Goal: Check status: Check status

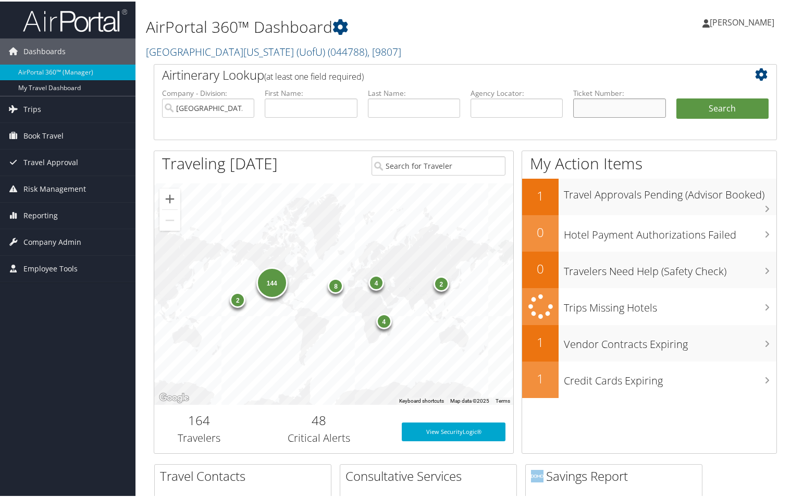
click at [622, 101] on input "text" at bounding box center [619, 106] width 92 height 19
click at [610, 108] on input "text" at bounding box center [619, 106] width 92 height 19
paste input "7307644748"
type input "7307644748"
click at [716, 104] on button "Search" at bounding box center [722, 107] width 92 height 21
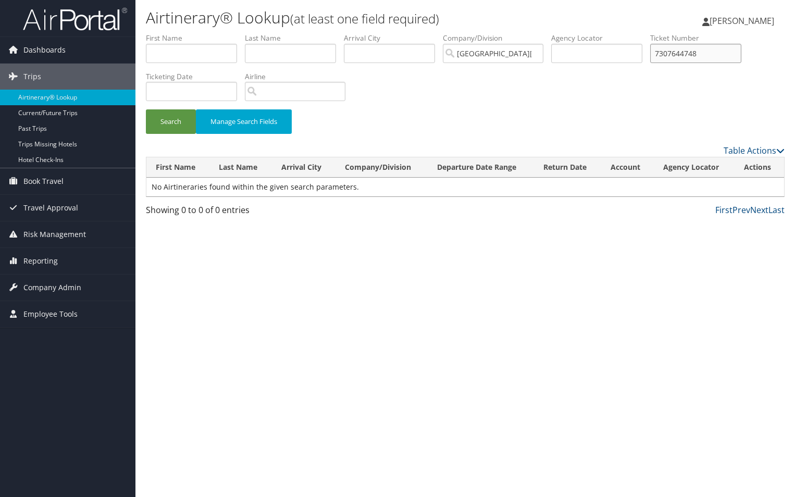
drag, startPoint x: 660, startPoint y: 51, endPoint x: 754, endPoint y: 108, distance: 110.6
click at [660, 51] on input "7307644748" at bounding box center [695, 53] width 91 height 19
type input "007307644748"
click at [146, 109] on button "Search" at bounding box center [171, 121] width 50 height 24
drag, startPoint x: 725, startPoint y: 52, endPoint x: 603, endPoint y: 52, distance: 121.9
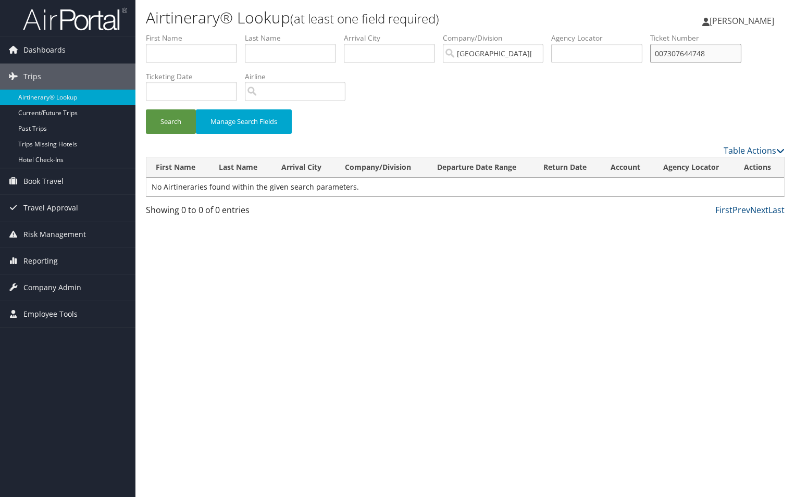
click at [603, 33] on ul "First Name Last Name Departure City Arrival City Company/Division University Of…" at bounding box center [465, 33] width 639 height 0
click at [305, 62] on input "text" at bounding box center [290, 53] width 91 height 19
type input "verrone"
click at [146, 109] on button "Search" at bounding box center [171, 121] width 50 height 24
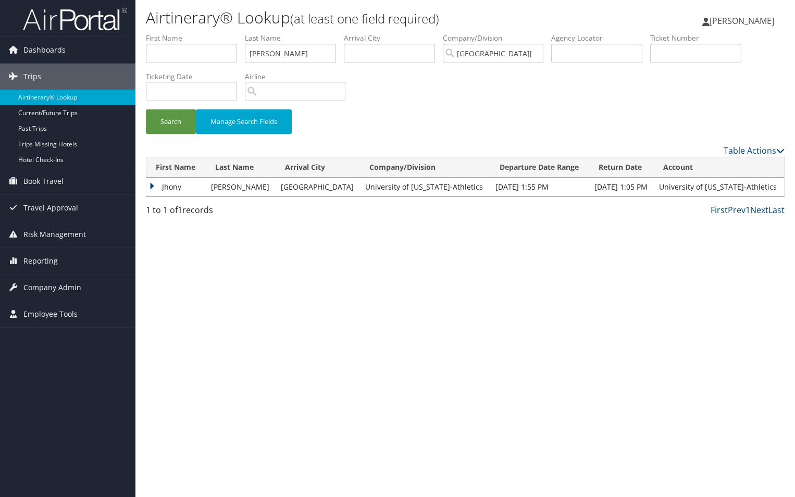
click at [152, 185] on td "Jhony" at bounding box center [175, 187] width 59 height 19
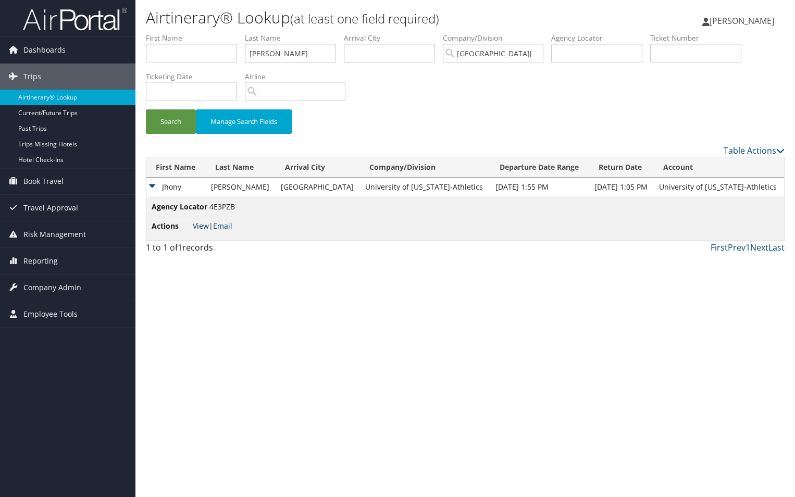
click at [200, 228] on link "View" at bounding box center [201, 226] width 16 height 10
click at [619, 58] on input "text" at bounding box center [596, 53] width 91 height 19
click at [713, 56] on input "text" at bounding box center [695, 53] width 91 height 19
paste input "7310928957"
type input "7310928957"
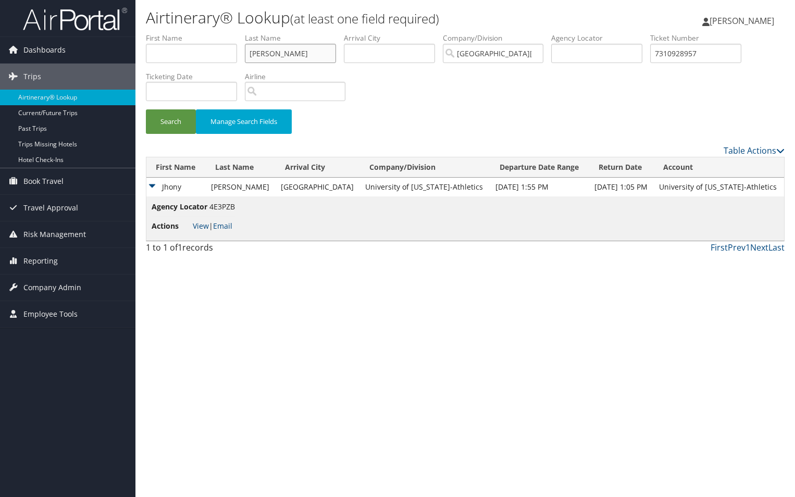
drag, startPoint x: 305, startPoint y: 53, endPoint x: 221, endPoint y: 54, distance: 83.9
click at [222, 33] on ul "First Name Last Name verrone Departure City Arrival City Company/Division Unive…" at bounding box center [465, 33] width 639 height 0
click at [146, 109] on button "Search" at bounding box center [171, 121] width 50 height 24
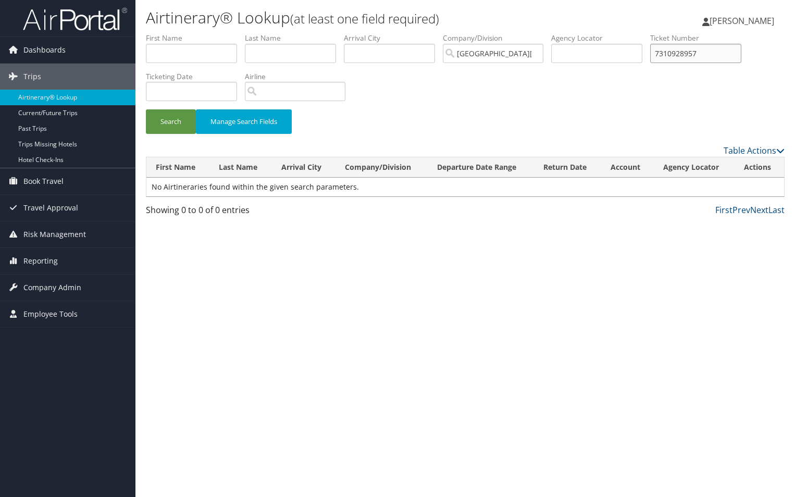
drag, startPoint x: 721, startPoint y: 53, endPoint x: 593, endPoint y: 52, distance: 127.7
click at [594, 33] on ul "First Name Last Name Departure City Arrival City Company/Division University Of…" at bounding box center [465, 33] width 639 height 0
click at [283, 54] on input "text" at bounding box center [290, 53] width 91 height 19
click at [146, 109] on button "Search" at bounding box center [171, 121] width 50 height 24
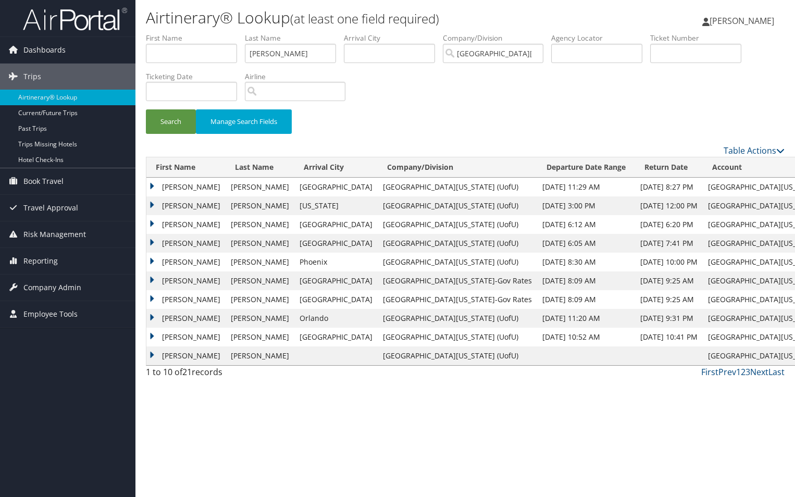
click at [153, 184] on td "CRAIG LEWIS" at bounding box center [185, 187] width 79 height 19
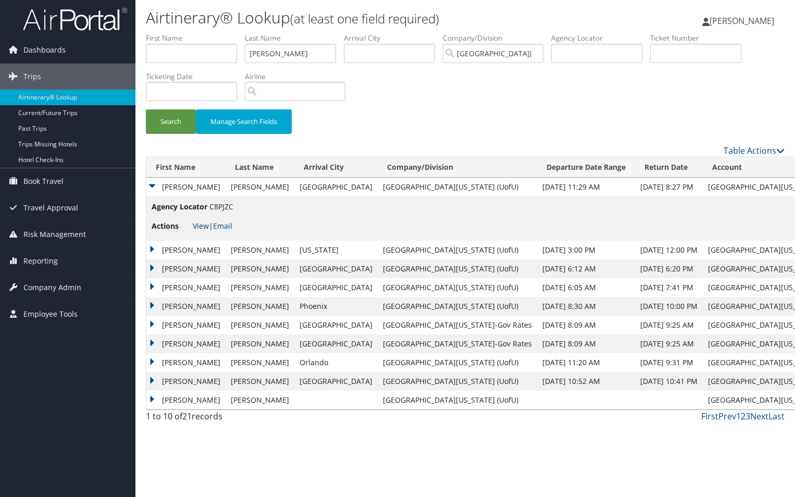
click at [199, 225] on link "View" at bounding box center [201, 226] width 16 height 10
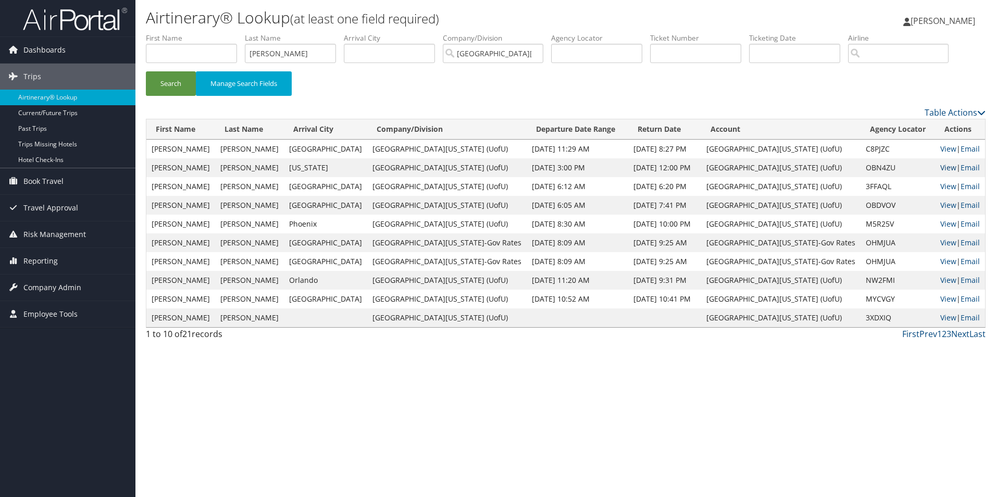
click at [795, 167] on link "View" at bounding box center [949, 168] width 16 height 10
click at [795, 189] on link "View" at bounding box center [949, 186] width 16 height 10
drag, startPoint x: 304, startPoint y: 58, endPoint x: 231, endPoint y: 53, distance: 72.6
click at [231, 33] on ul "First Name Last Name switzler Departure City Arrival City Company/Division Univ…" at bounding box center [566, 33] width 840 height 0
type input "verrone"
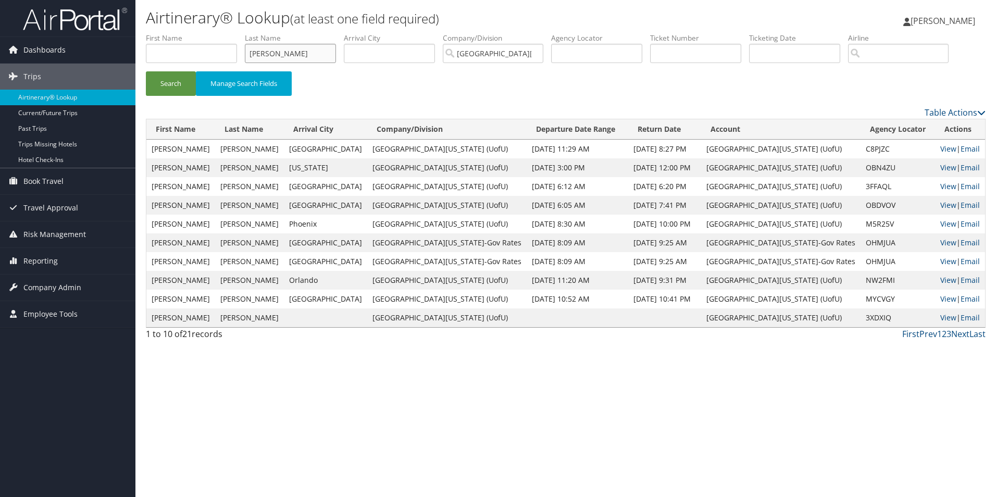
click at [146, 71] on button "Search" at bounding box center [171, 83] width 50 height 24
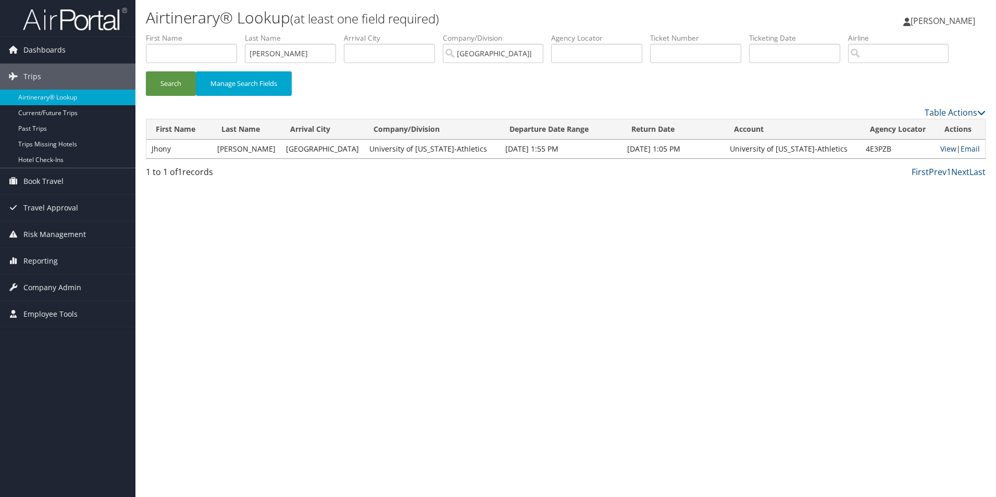
click at [795, 147] on link "View" at bounding box center [949, 149] width 16 height 10
click at [716, 53] on input "text" at bounding box center [695, 53] width 91 height 19
paste input "0277307644748"
type input "0277307644748"
drag, startPoint x: 315, startPoint y: 51, endPoint x: 182, endPoint y: 60, distance: 133.2
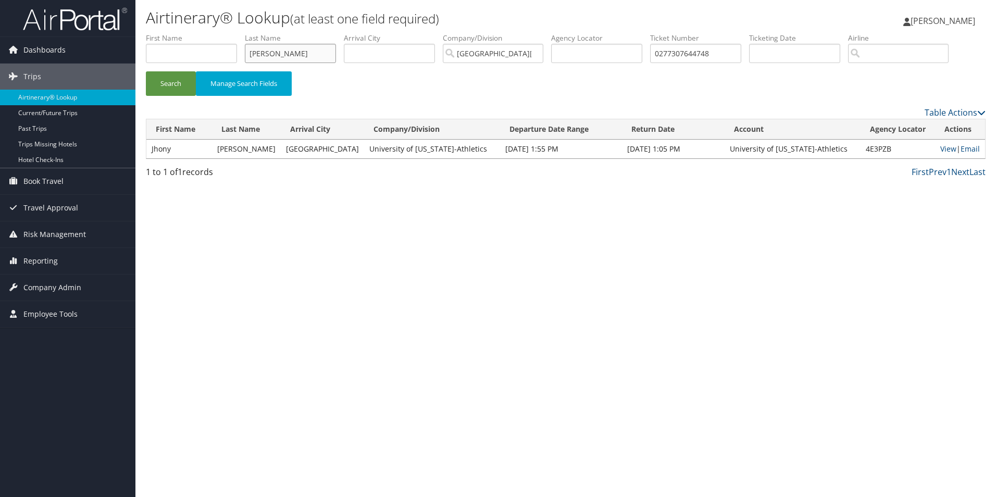
click at [182, 33] on ul "First Name Last Name verrone Departure City Arrival City Company/Division Unive…" at bounding box center [566, 33] width 840 height 0
click at [146, 71] on button "Search" at bounding box center [171, 83] width 50 height 24
click at [795, 146] on link "View" at bounding box center [949, 149] width 16 height 10
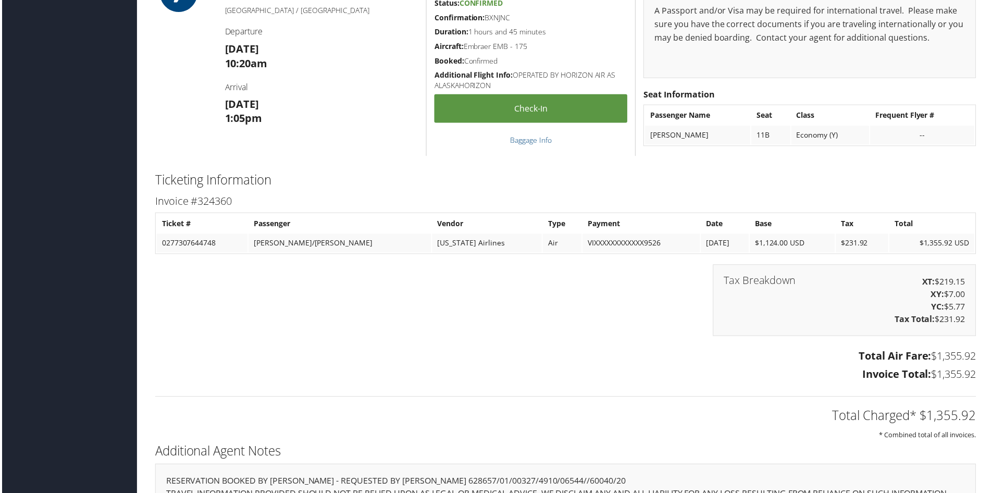
scroll to position [1198, 0]
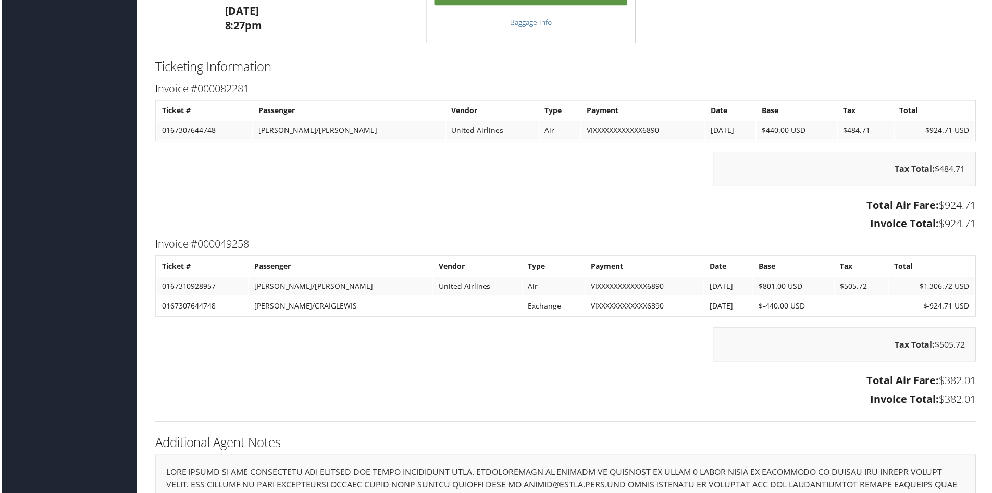
scroll to position [1459, 0]
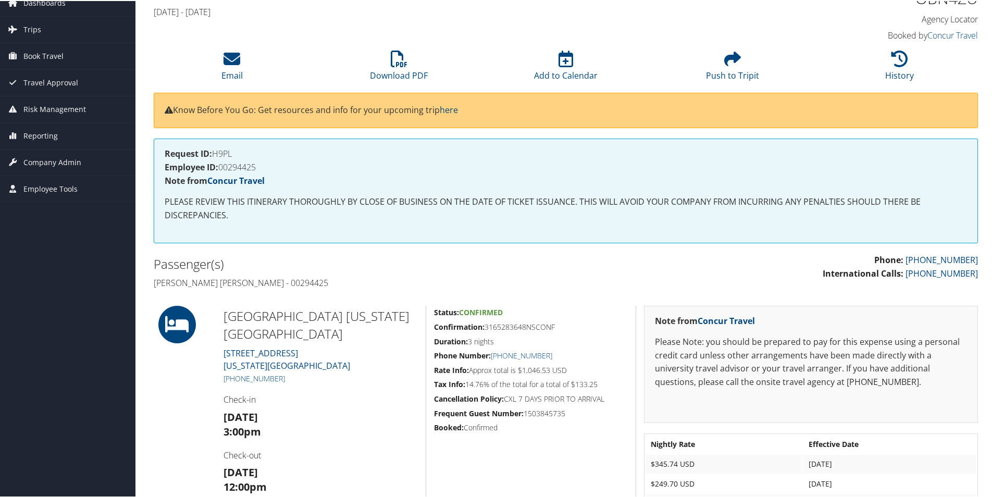
scroll to position [47, 0]
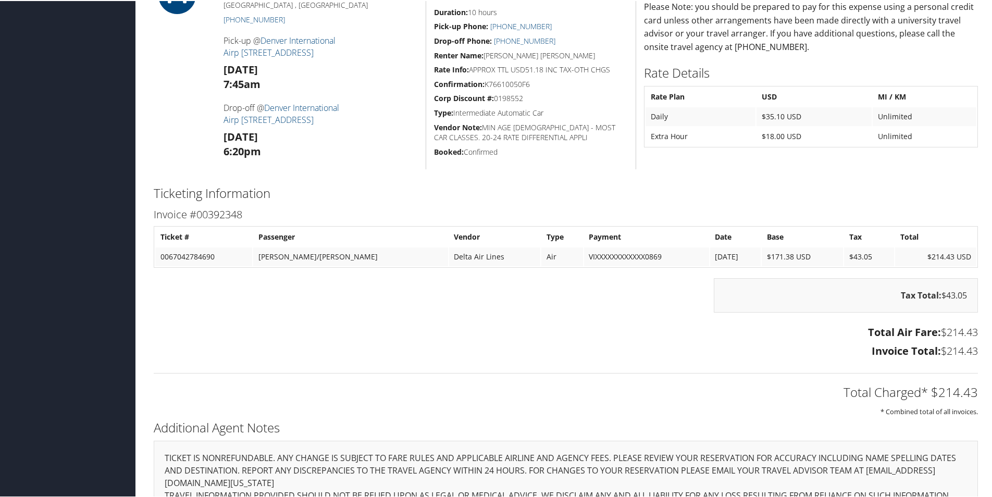
scroll to position [816, 0]
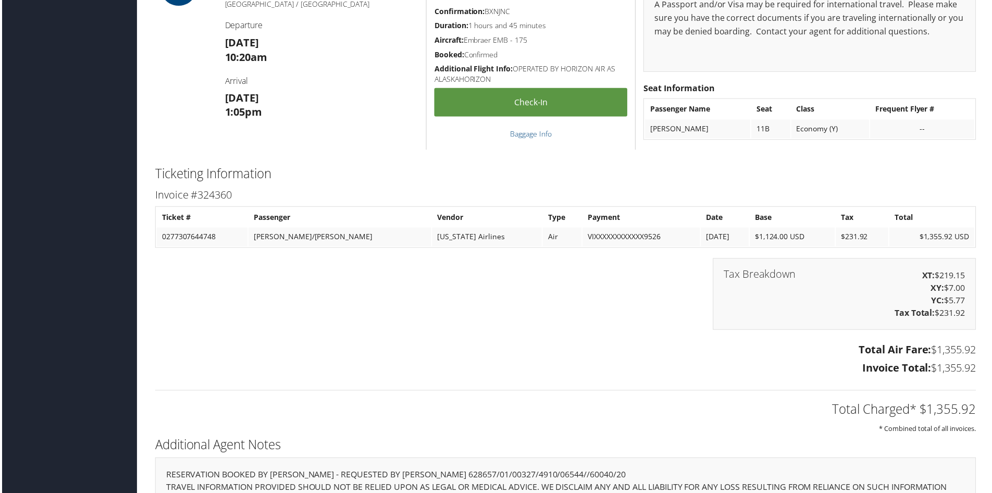
scroll to position [1251, 0]
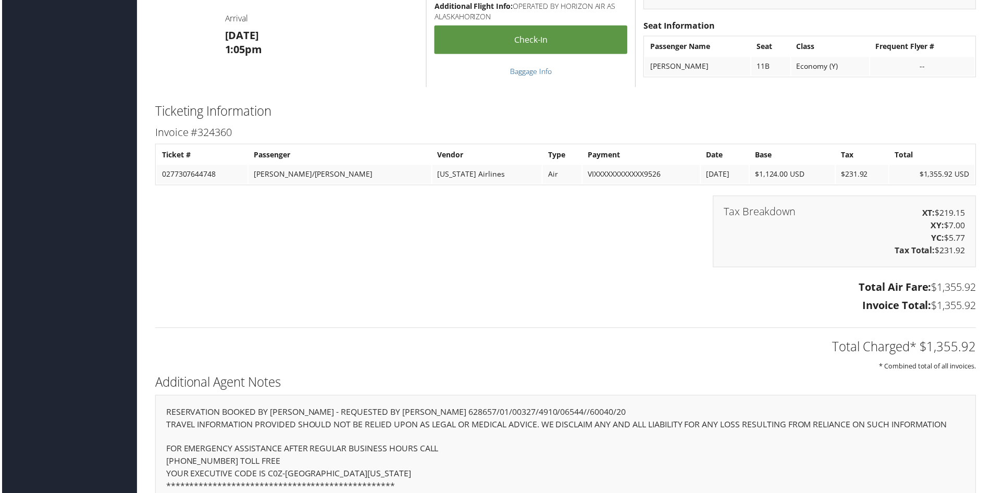
click at [195, 177] on td "0277307644748" at bounding box center [200, 175] width 91 height 19
copy td "0277307644748"
click at [198, 175] on td "0277307644748" at bounding box center [200, 175] width 91 height 19
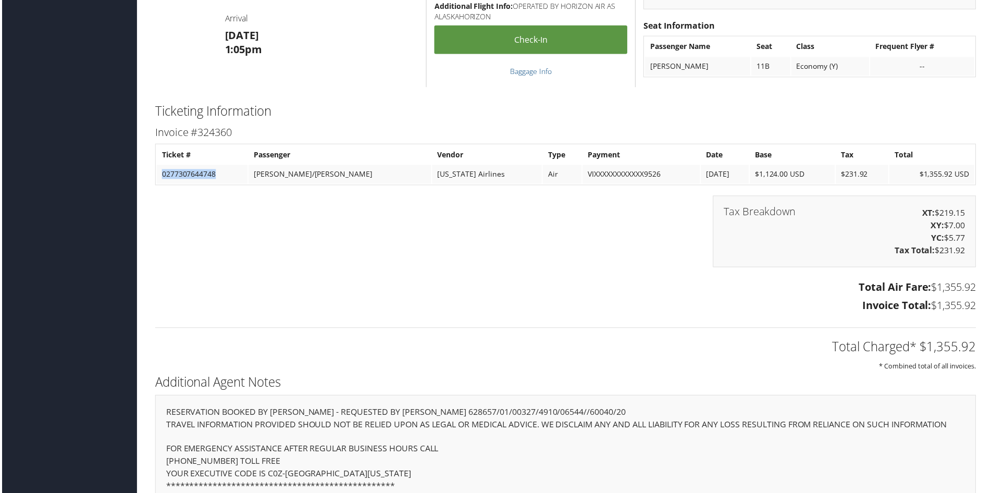
copy td "0277307644748"
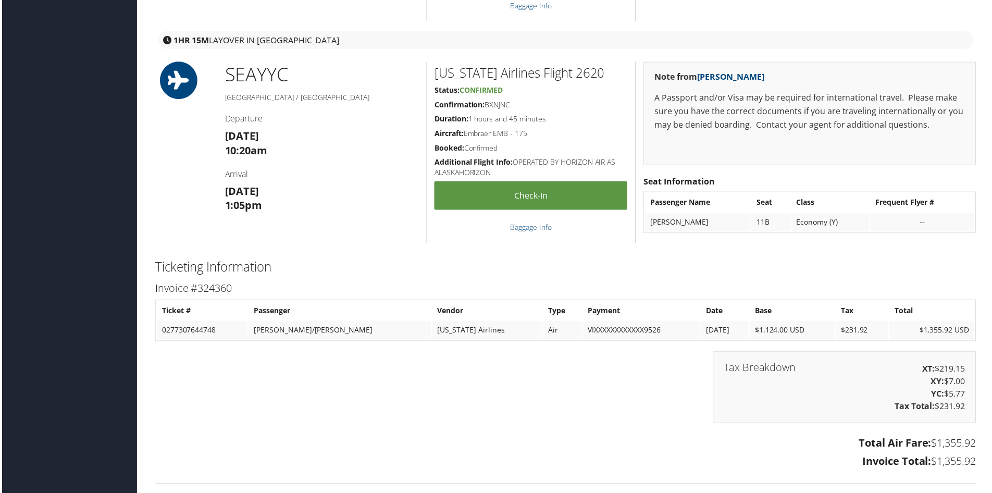
scroll to position [1251, 0]
